Goal: Information Seeking & Learning: Understand process/instructions

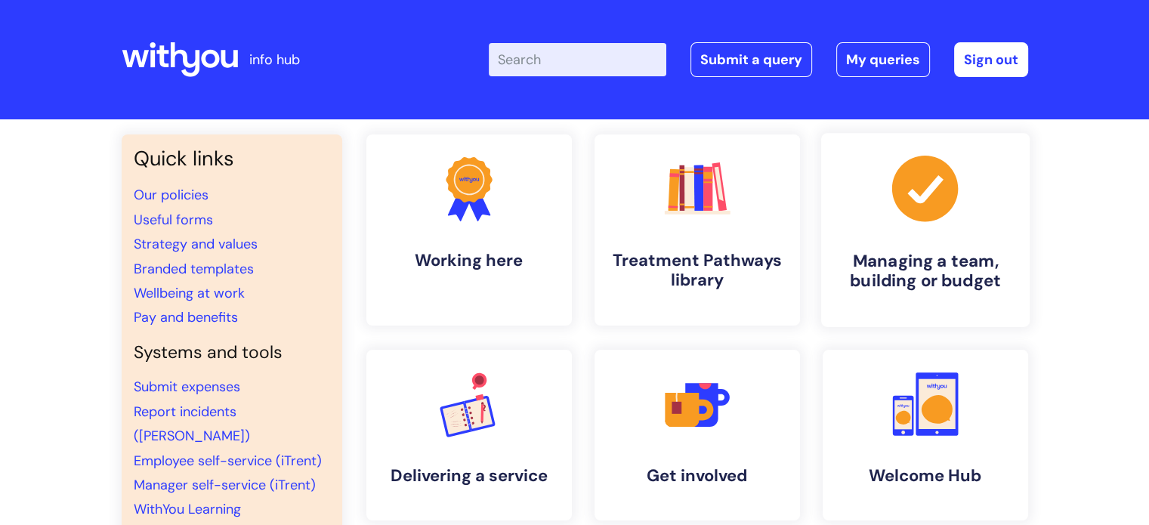
click at [863, 277] on h4 "Managing a team, building or budget" at bounding box center [926, 271] width 184 height 41
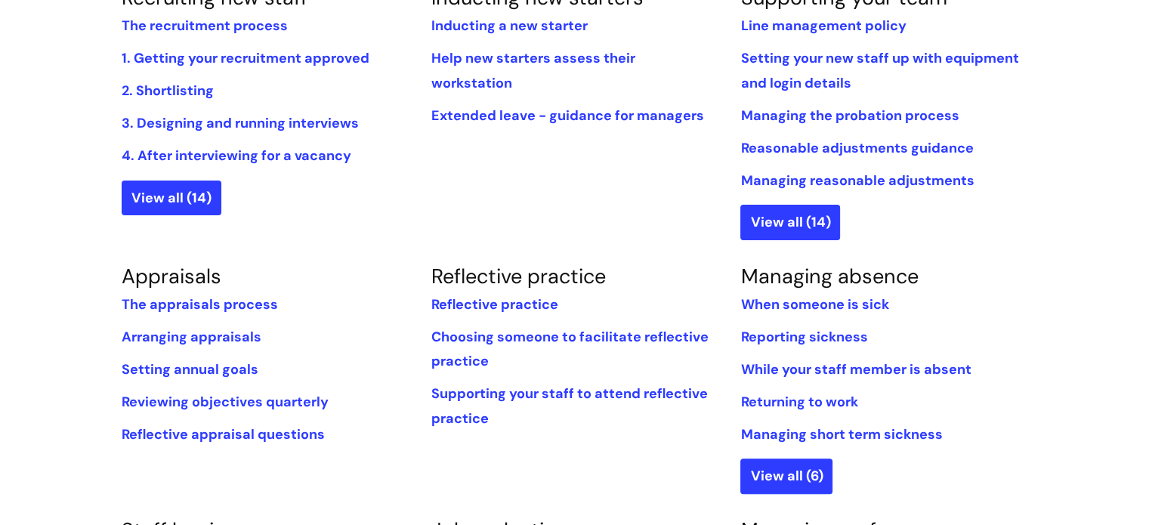
scroll to position [453, 0]
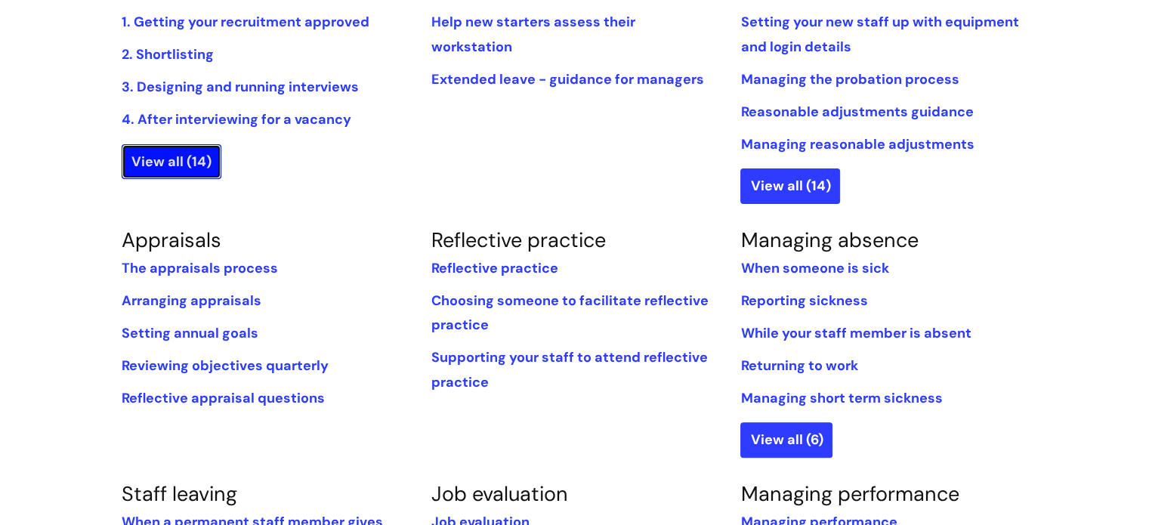
click at [163, 156] on link "View all (14)" at bounding box center [172, 161] width 100 height 35
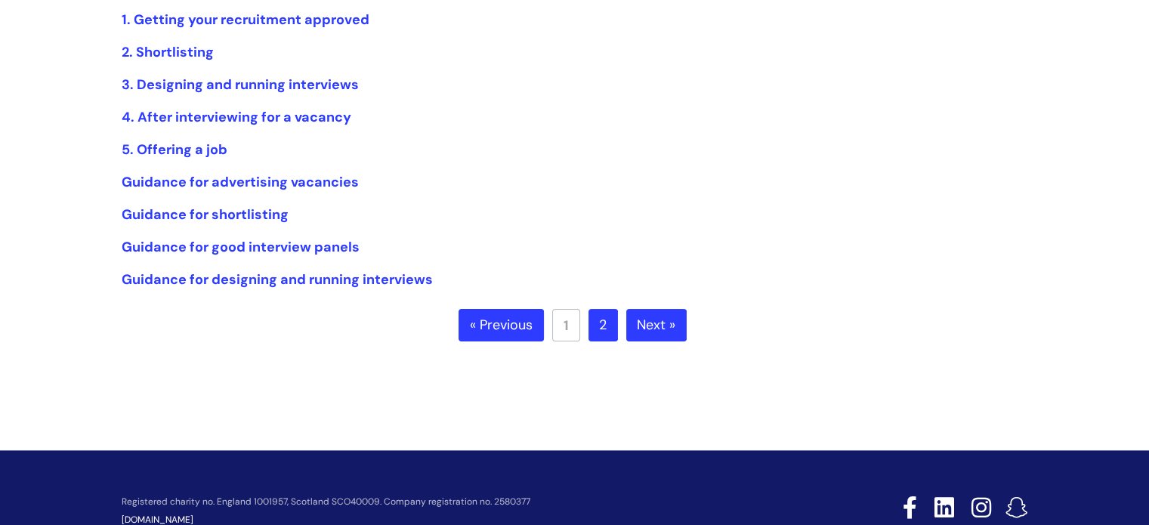
scroll to position [283, 0]
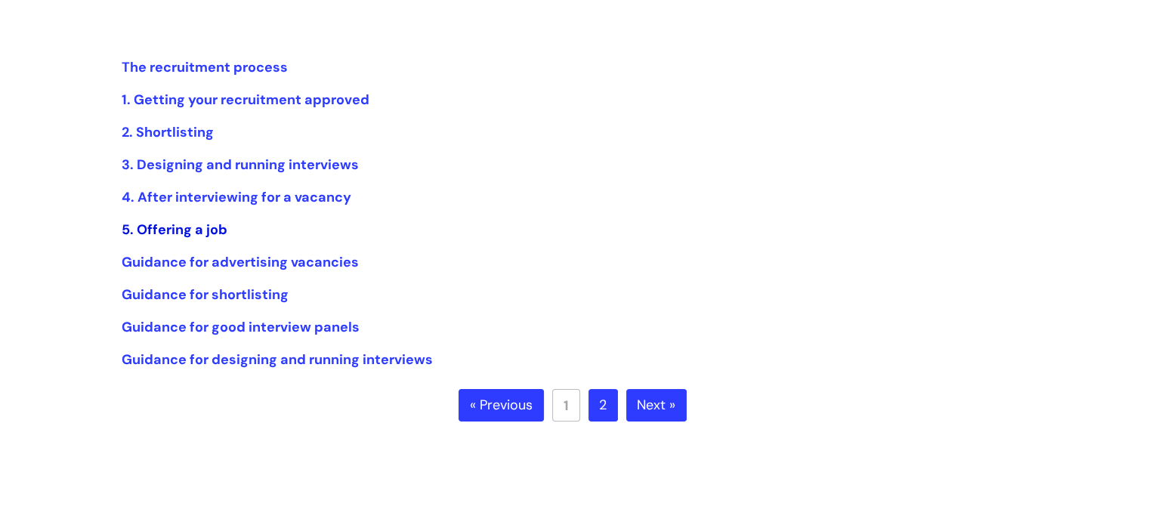
click at [165, 230] on link "5. Offering a job" at bounding box center [175, 230] width 106 height 18
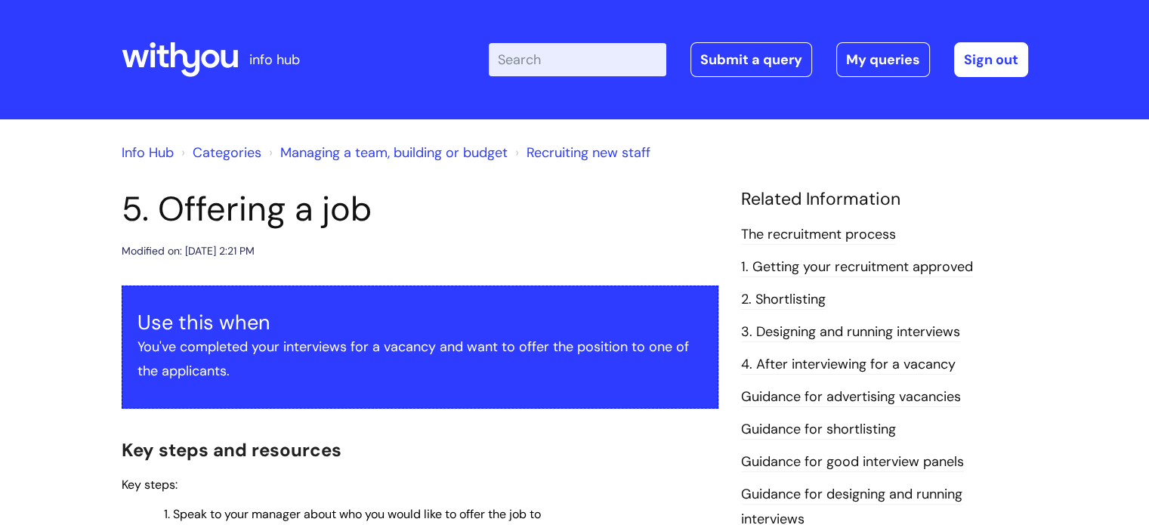
click at [411, 155] on link "Managing a team, building or budget" at bounding box center [393, 153] width 227 height 18
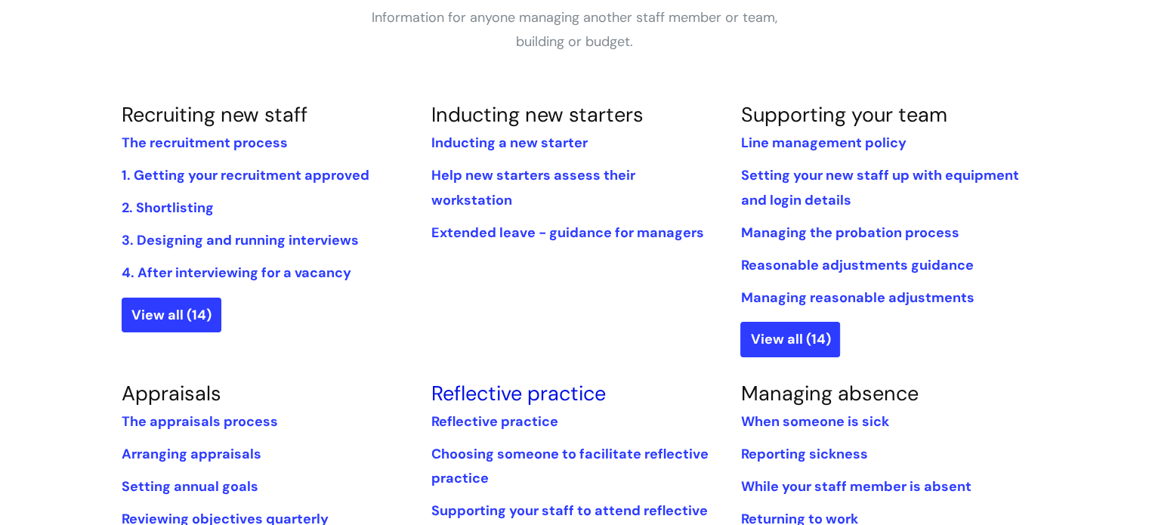
scroll to position [302, 0]
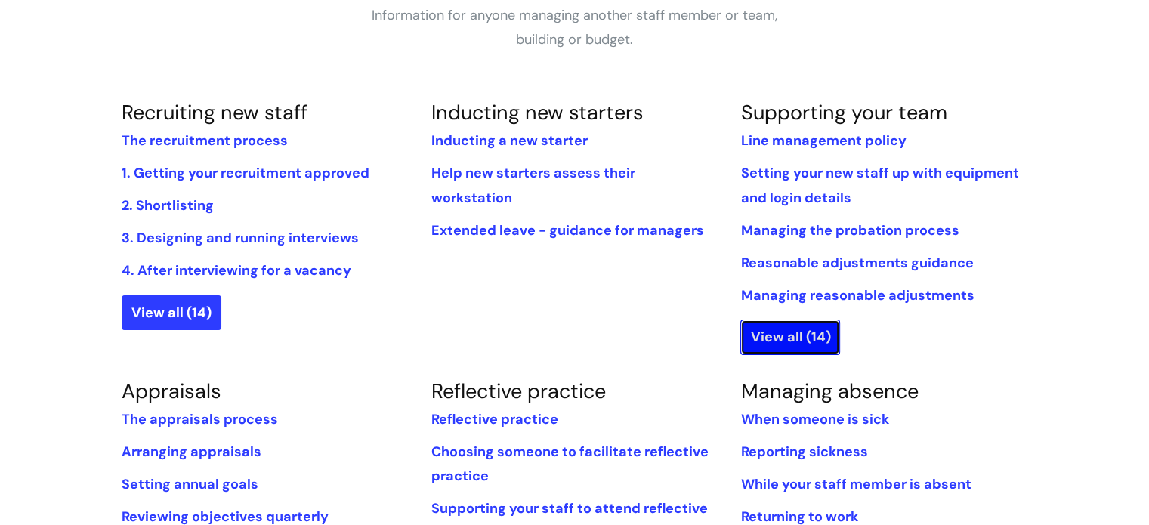
click at [777, 333] on link "View all (14)" at bounding box center [791, 337] width 100 height 35
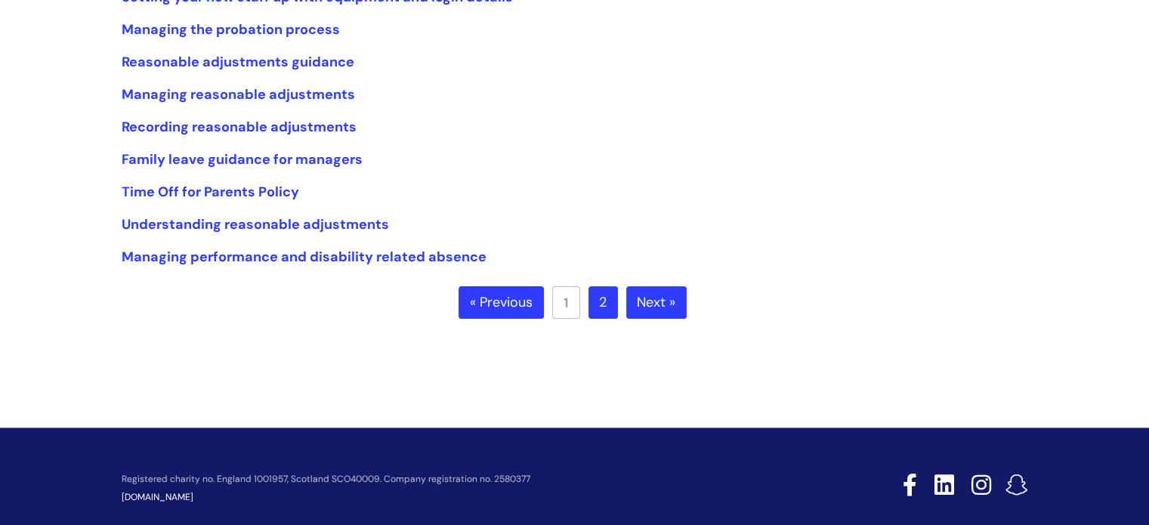
scroll to position [435, 0]
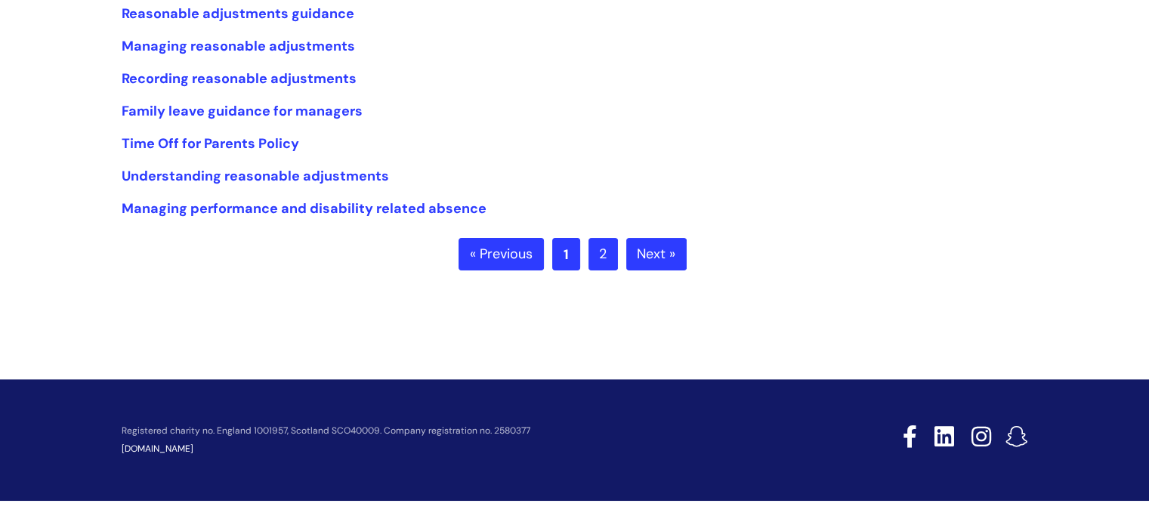
click at [566, 256] on link "1" at bounding box center [566, 254] width 28 height 32
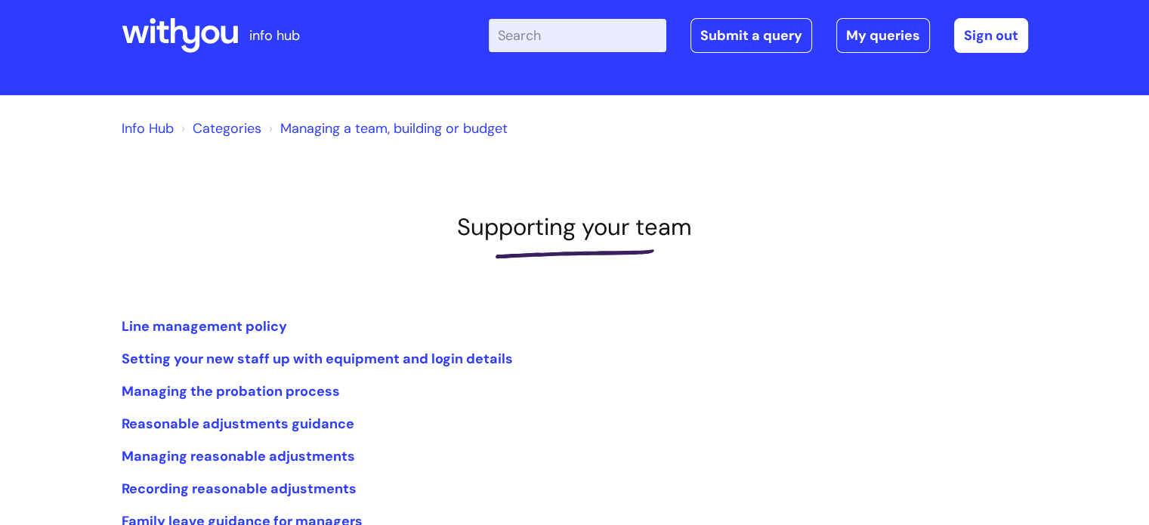
scroll to position [0, 0]
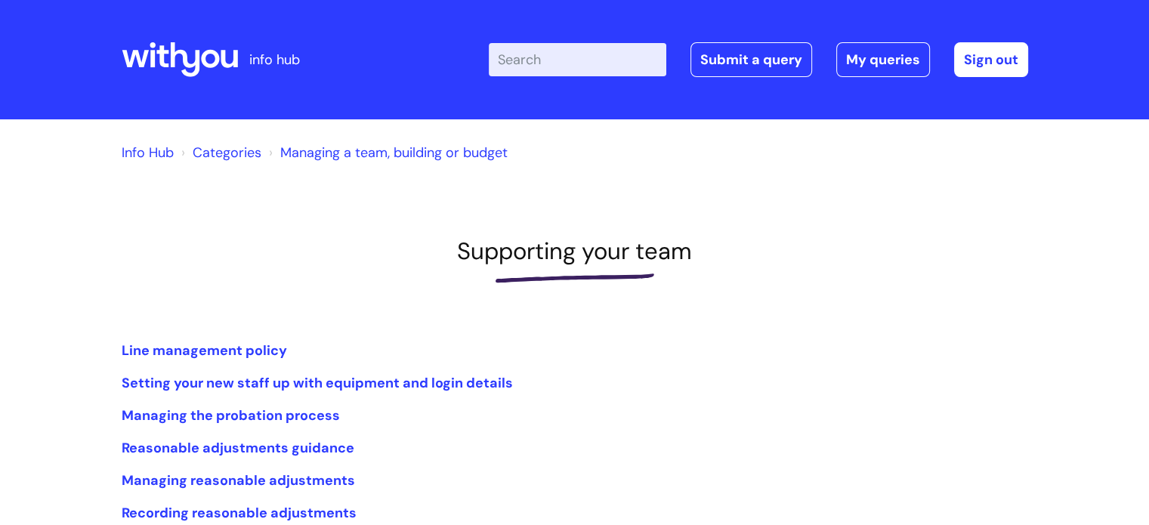
click at [397, 149] on link "Managing a team, building or budget" at bounding box center [393, 153] width 227 height 18
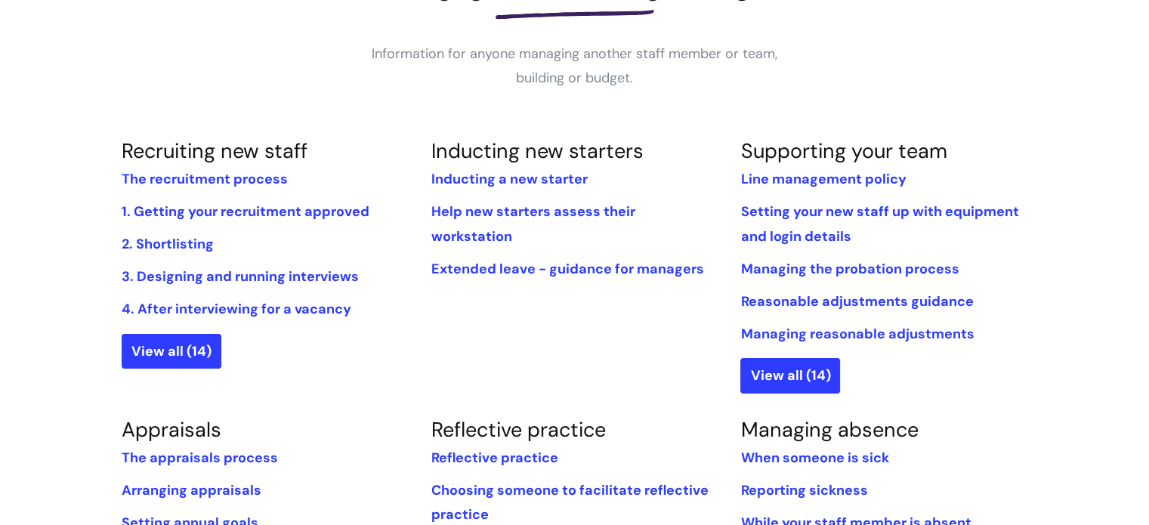
scroll to position [227, 0]
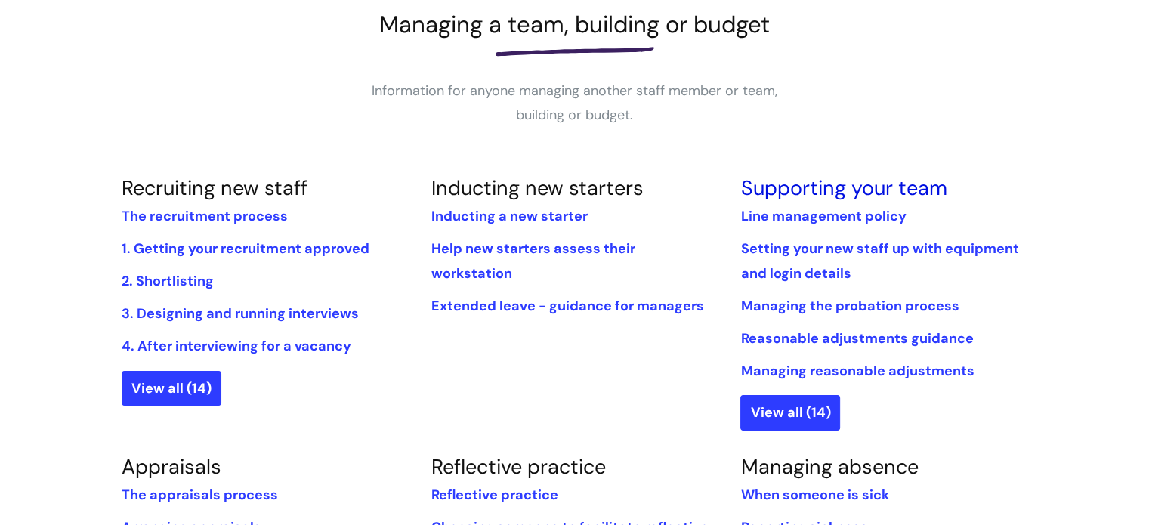
click at [819, 195] on link "Supporting your team" at bounding box center [844, 188] width 206 height 26
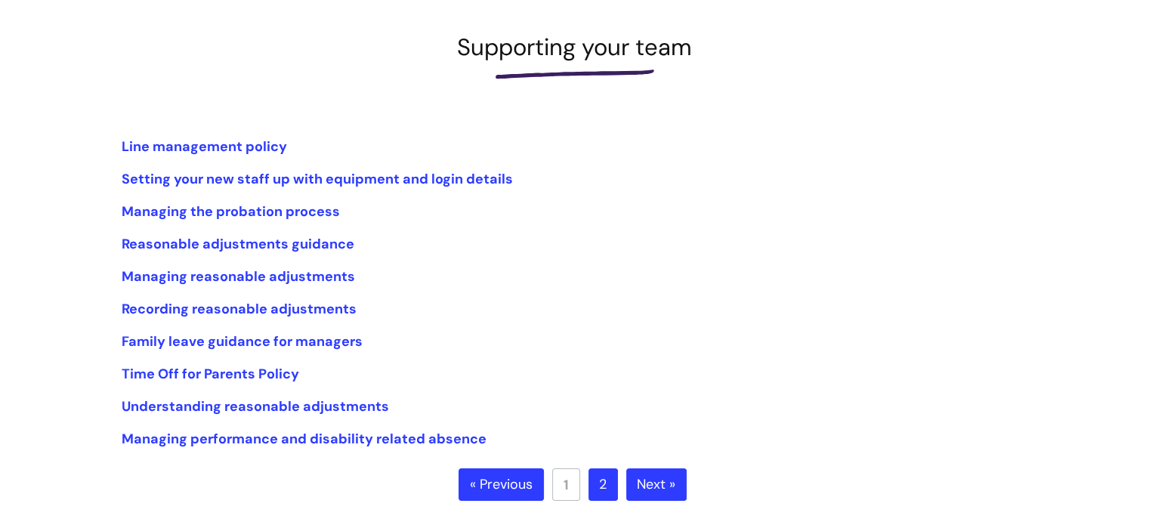
scroll to position [227, 0]
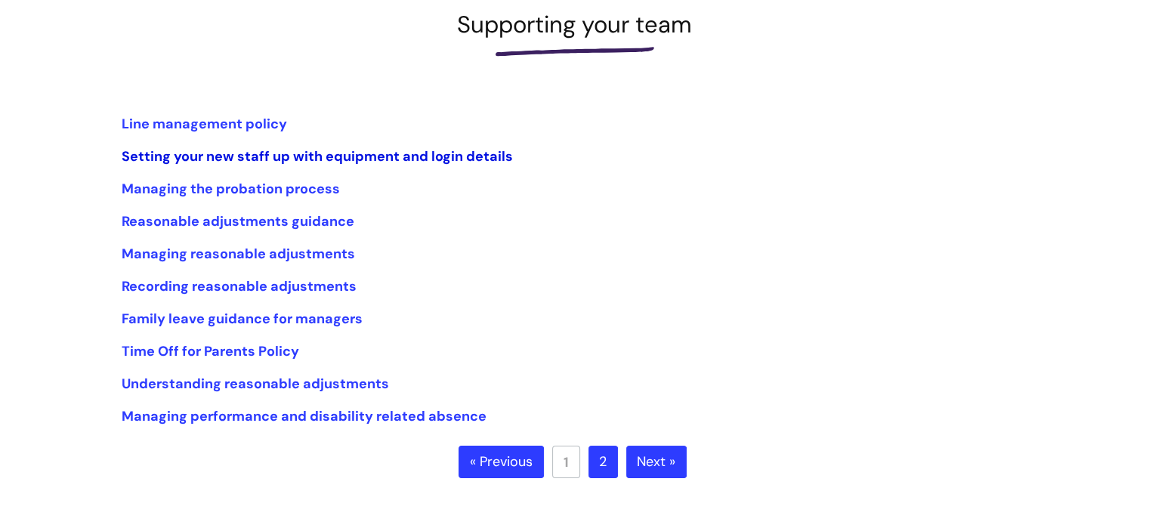
click at [300, 162] on link "Setting your new staff up with equipment and login details" at bounding box center [317, 156] width 391 height 18
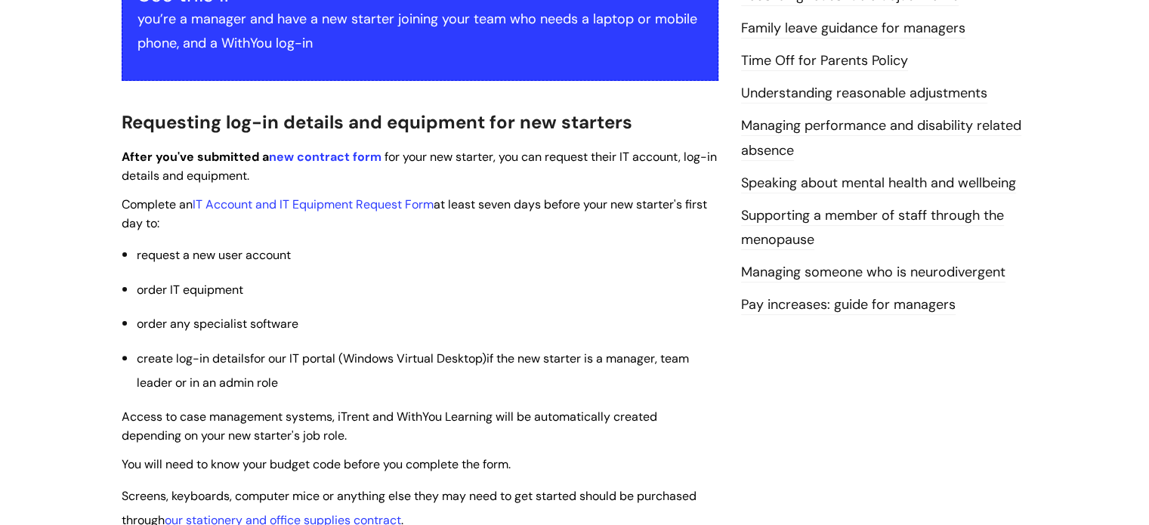
scroll to position [378, 0]
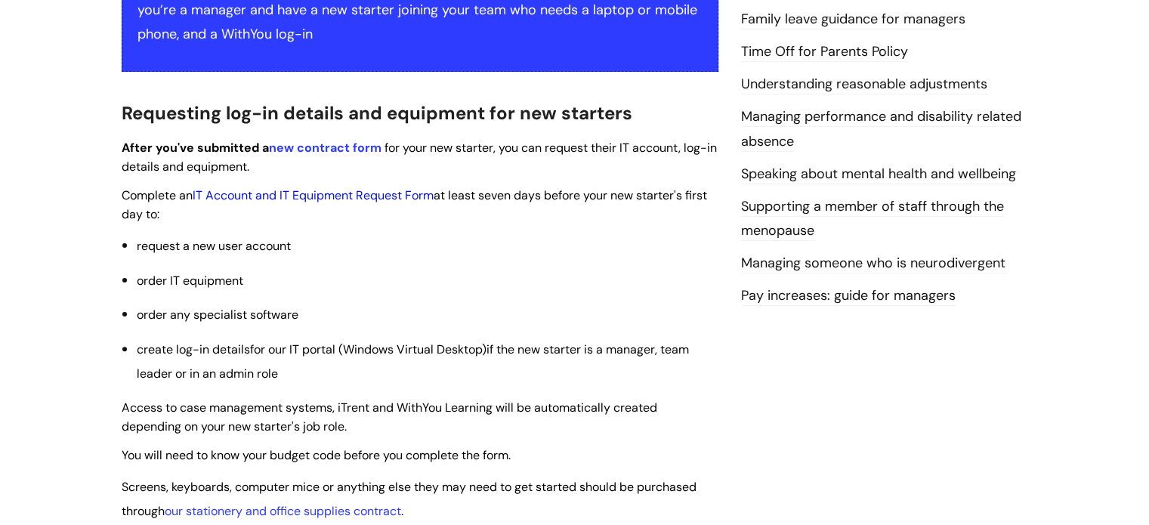
click at [321, 197] on link "IT Account and IT Equipment Request Form" at bounding box center [313, 195] width 241 height 16
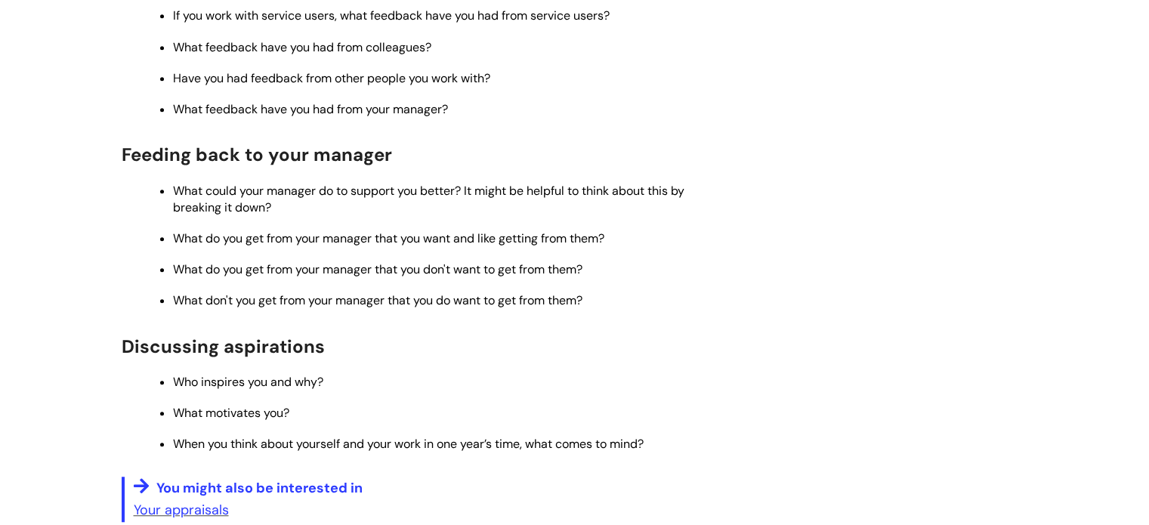
scroll to position [1034, 0]
